Goal: Information Seeking & Learning: Learn about a topic

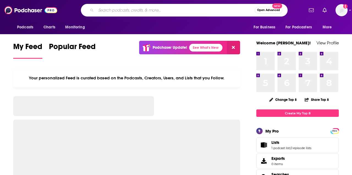
click at [144, 9] on input "Search podcasts, credits, & more..." at bounding box center [175, 10] width 159 height 9
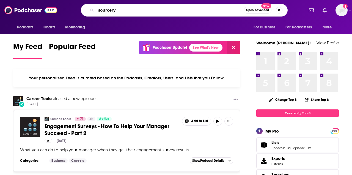
type input "sourcery"
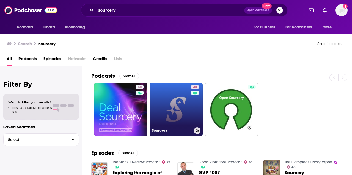
click at [166, 109] on link "43 Sourcery" at bounding box center [176, 109] width 53 height 53
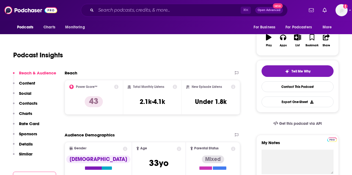
scroll to position [90, 0]
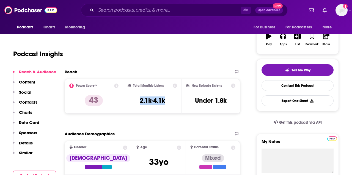
drag, startPoint x: 140, startPoint y: 100, endPoint x: 168, endPoint y: 100, distance: 28.6
click at [168, 100] on div "Total Monthly Listens 2.1k-4.1k" at bounding box center [153, 95] width 50 height 25
copy h3 "2.1k-4.1k"
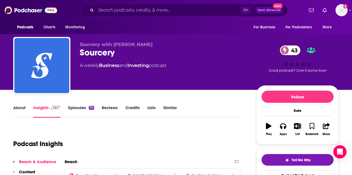
click at [110, 44] on span "Sourcery with [PERSON_NAME]" at bounding box center [116, 44] width 73 height 5
copy p "Sourcery with [PERSON_NAME]"
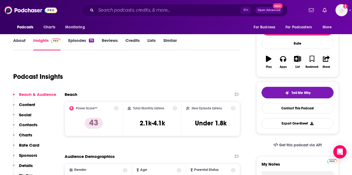
scroll to position [67, 0]
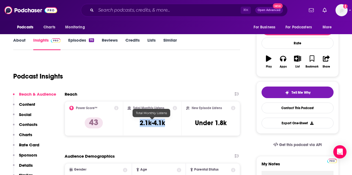
drag, startPoint x: 140, startPoint y: 122, endPoint x: 166, endPoint y: 122, distance: 26.1
click at [166, 122] on div "Total Monthly Listens 2.1k-4.1k" at bounding box center [153, 118] width 50 height 25
copy h3 "2.1k-4.1k"
